Goal: Find specific page/section: Find specific page/section

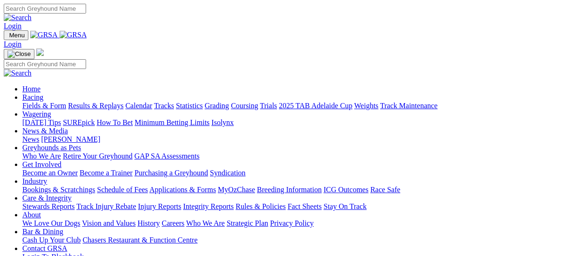
click at [45, 102] on link "Fields & Form" at bounding box center [44, 106] width 44 height 8
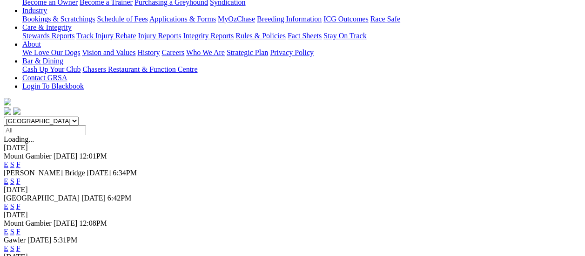
scroll to position [233, 0]
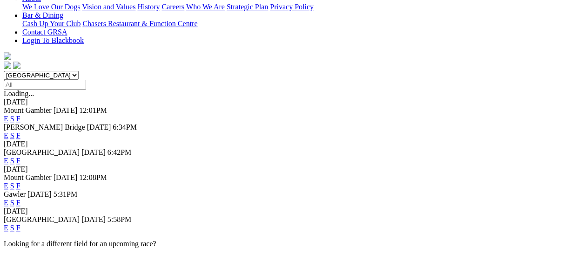
click at [20, 224] on link "F" at bounding box center [18, 228] width 4 height 8
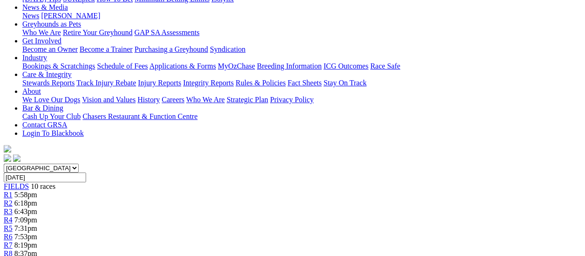
scroll to position [140, 0]
